Goal: Information Seeking & Learning: Learn about a topic

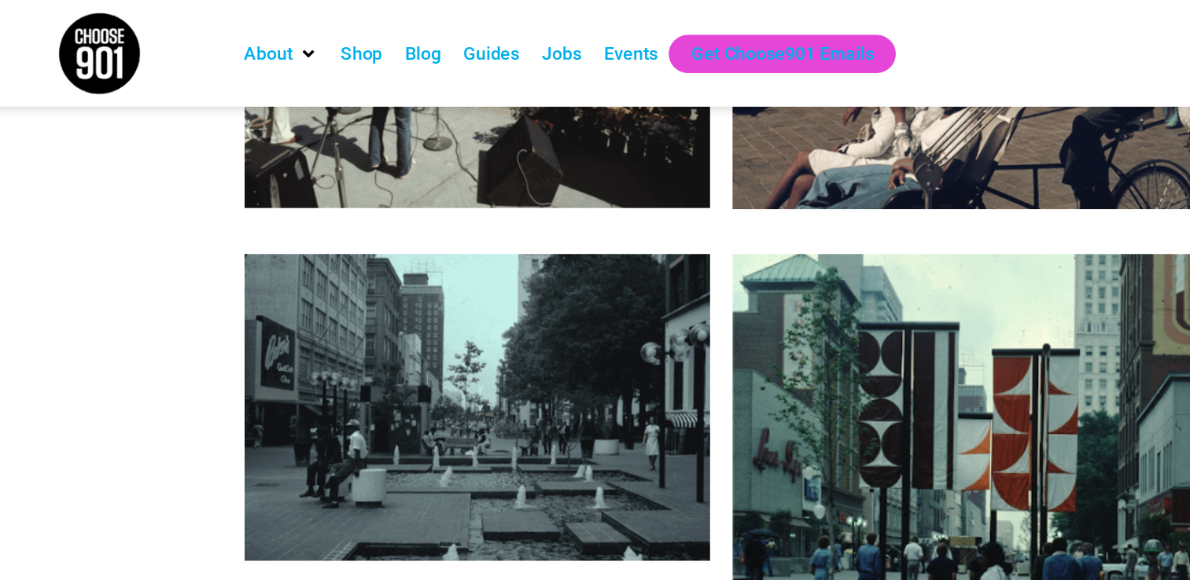
scroll to position [3017, 0]
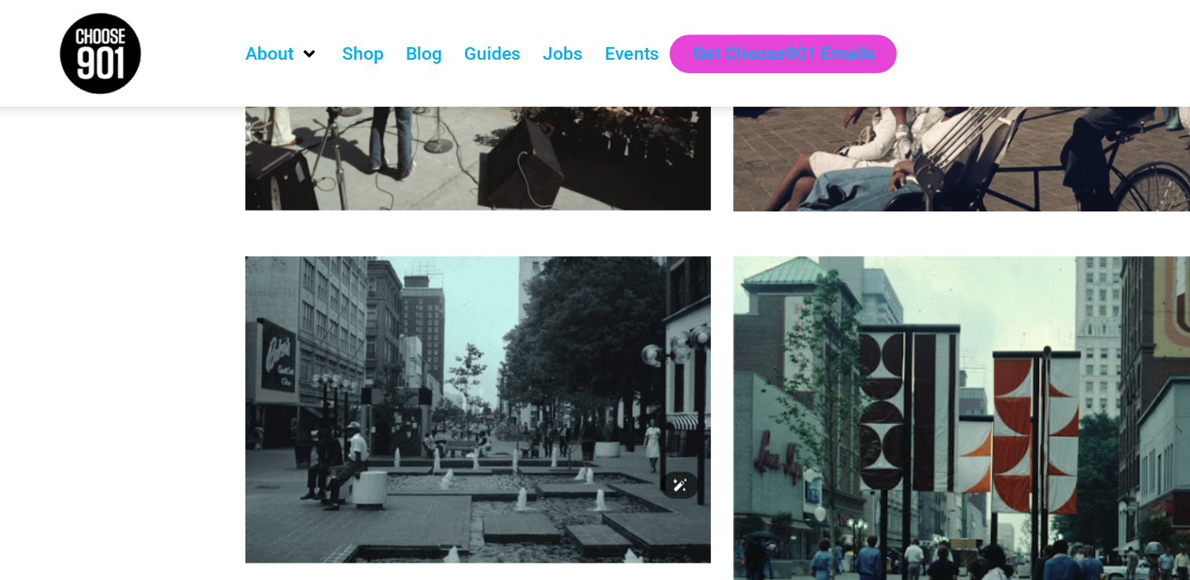
click at [374, 214] on img at bounding box center [425, 286] width 326 height 215
click at [388, 257] on img at bounding box center [425, 286] width 326 height 215
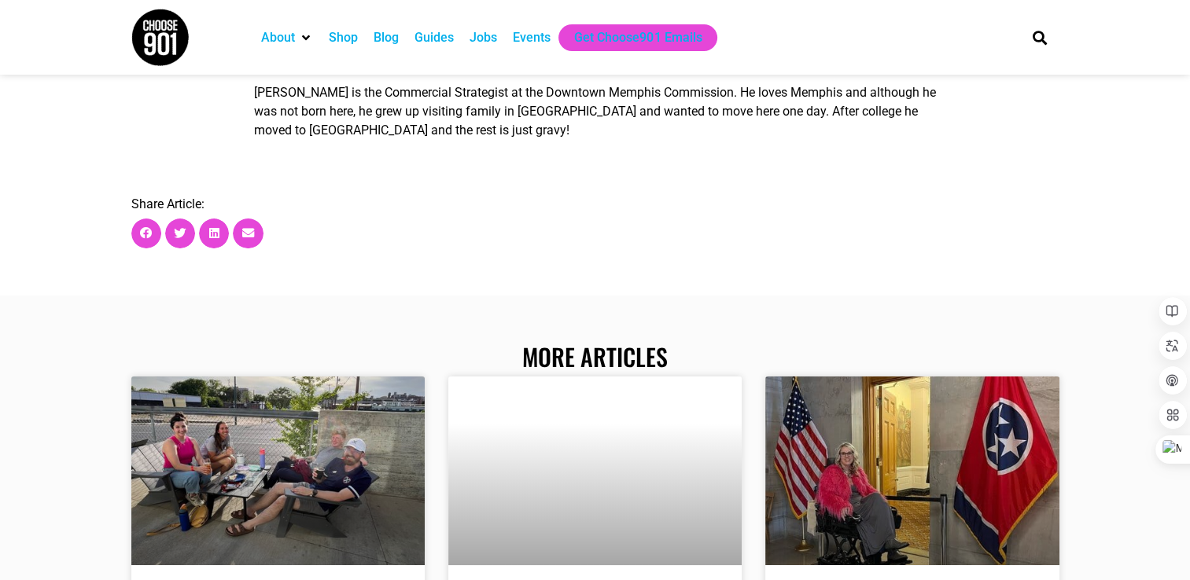
scroll to position [5848, 0]
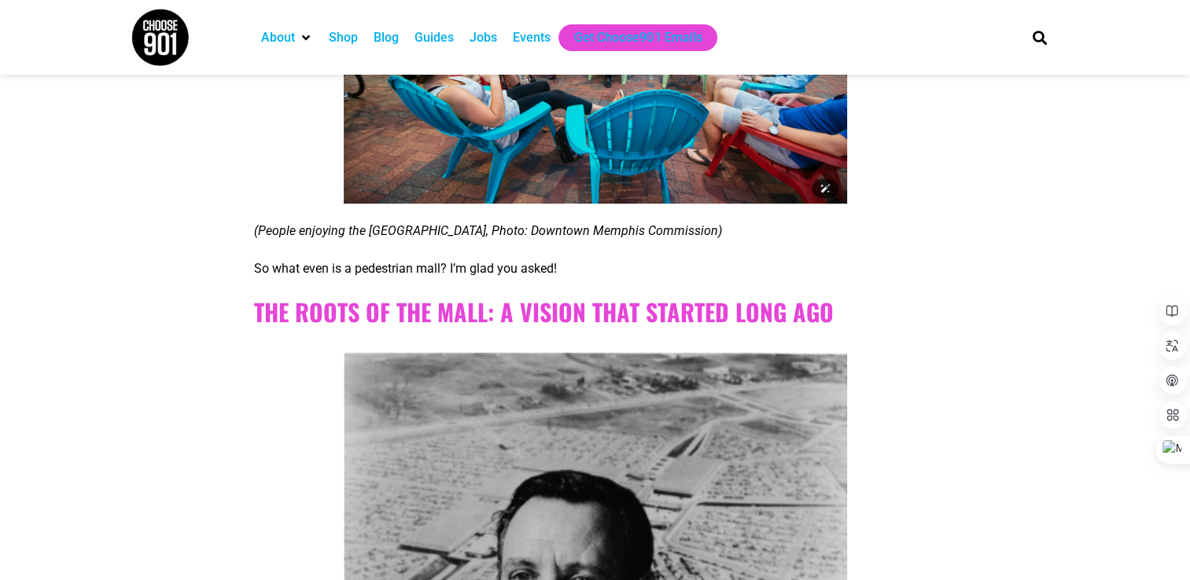
scroll to position [786, 0]
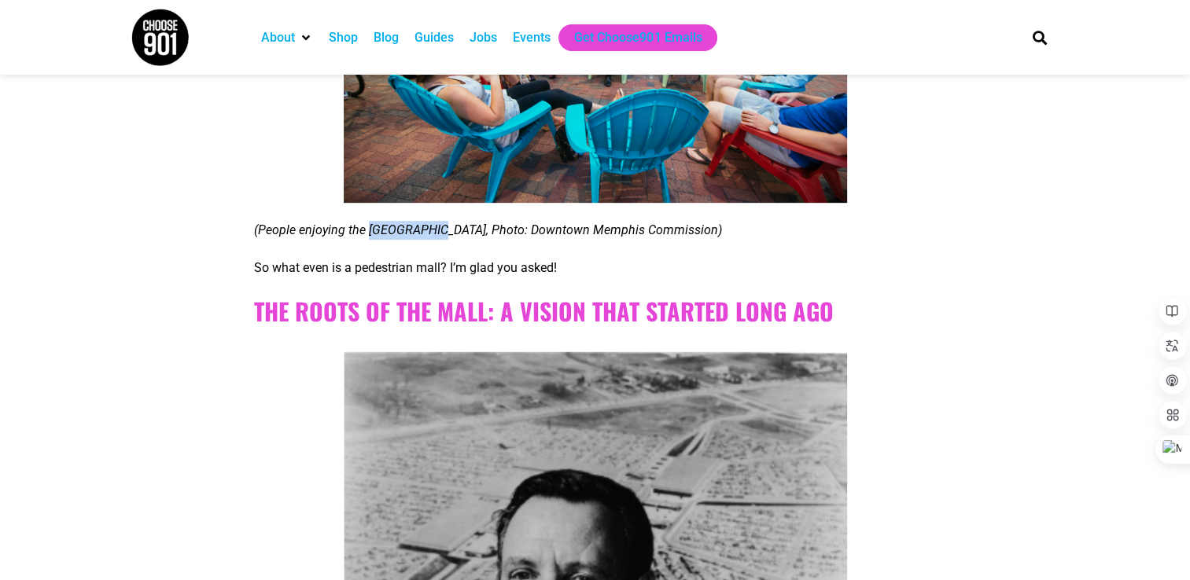
drag, startPoint x: 368, startPoint y: 231, endPoint x: 430, endPoint y: 231, distance: 62.1
click at [430, 231] on span "(People enjoying the [GEOGRAPHIC_DATA], Photo: Downtown Memphis Commission)" at bounding box center [488, 230] width 468 height 15
drag, startPoint x: 430, startPoint y: 231, endPoint x: 606, endPoint y: 241, distance: 176.4
click at [606, 238] on span "(People enjoying the [GEOGRAPHIC_DATA], Photo: Downtown Memphis Commission)" at bounding box center [488, 230] width 468 height 15
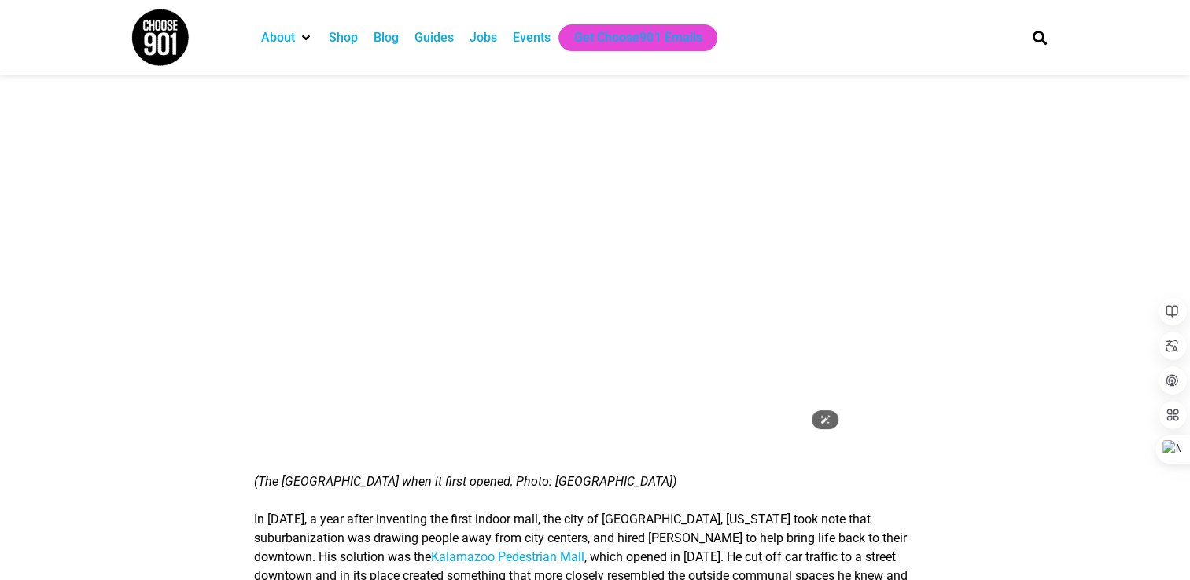
scroll to position [2265, 0]
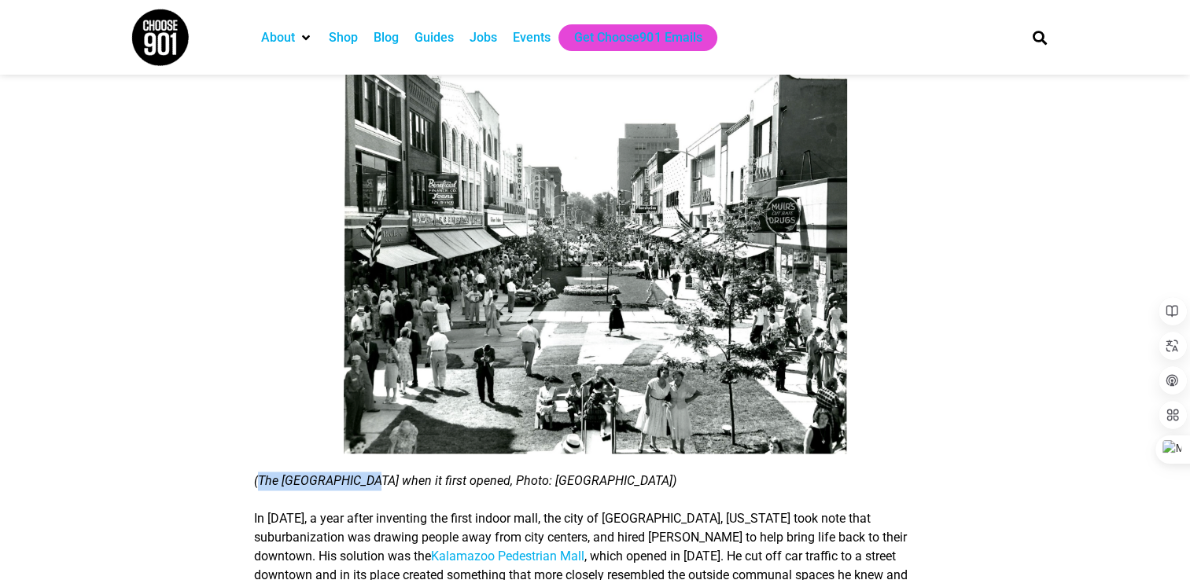
drag, startPoint x: 260, startPoint y: 466, endPoint x: 368, endPoint y: 472, distance: 107.9
click at [368, 473] on span "(The [GEOGRAPHIC_DATA] when it first opened, Photo: [GEOGRAPHIC_DATA])" at bounding box center [465, 480] width 422 height 15
copy span "The Kalamazoo Mall"
